Goal: Task Accomplishment & Management: Manage account settings

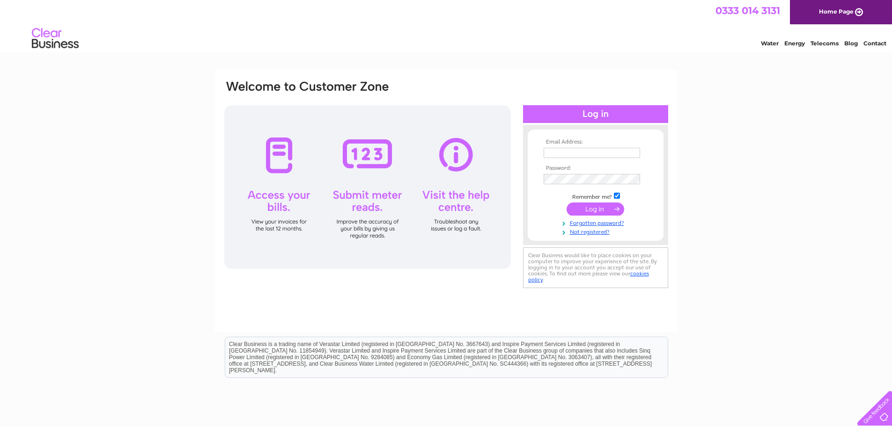
type input "govanaccounts@yahoo.com"
click at [585, 208] on input "submit" at bounding box center [595, 209] width 58 height 13
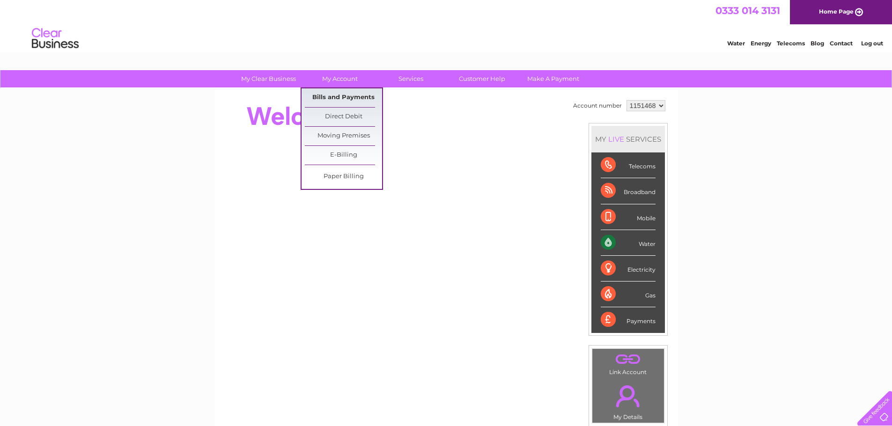
click at [351, 93] on link "Bills and Payments" at bounding box center [343, 97] width 77 height 19
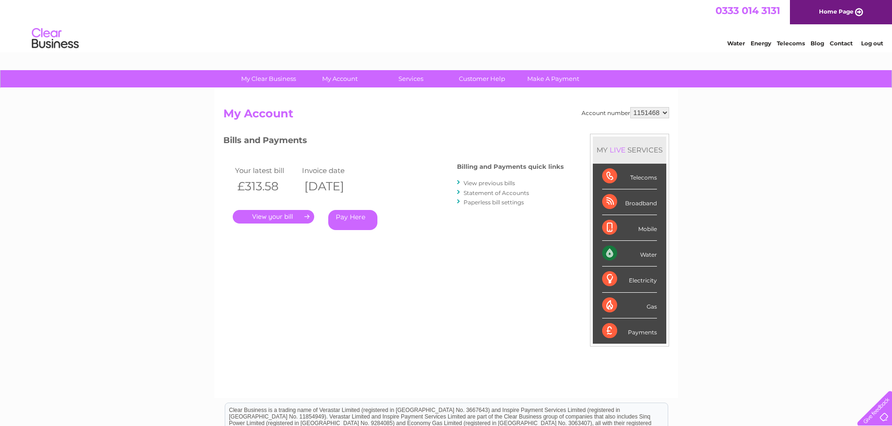
click at [289, 216] on link "." at bounding box center [273, 217] width 81 height 14
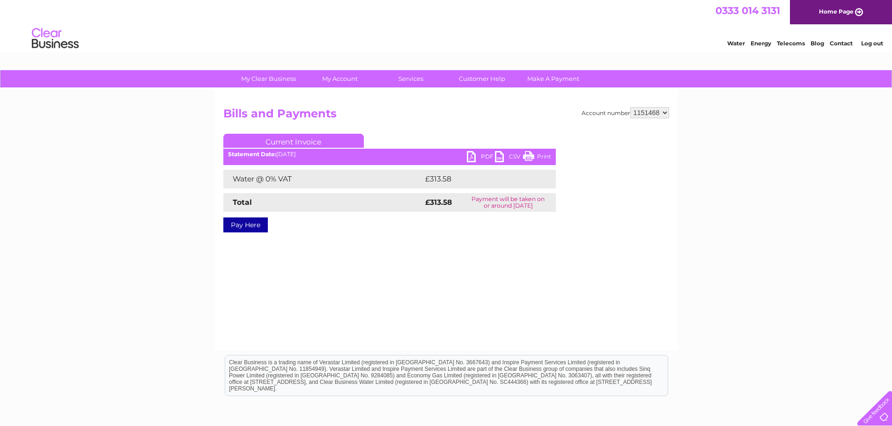
click at [467, 157] on link "PDF" at bounding box center [481, 158] width 28 height 14
